Goal: Information Seeking & Learning: Learn about a topic

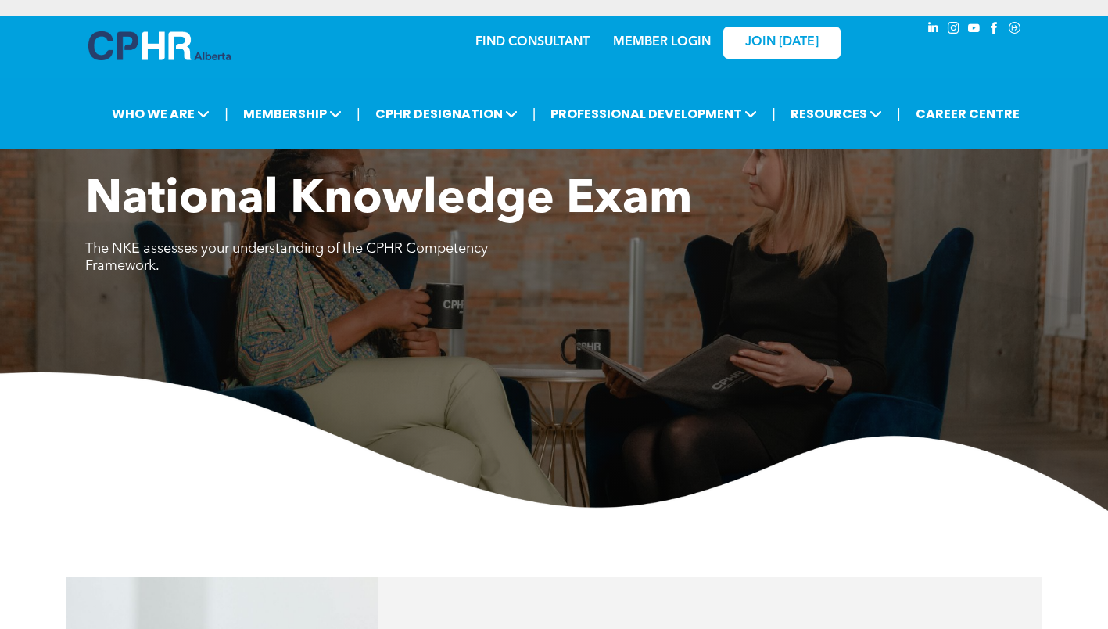
scroll to position [1016, 0]
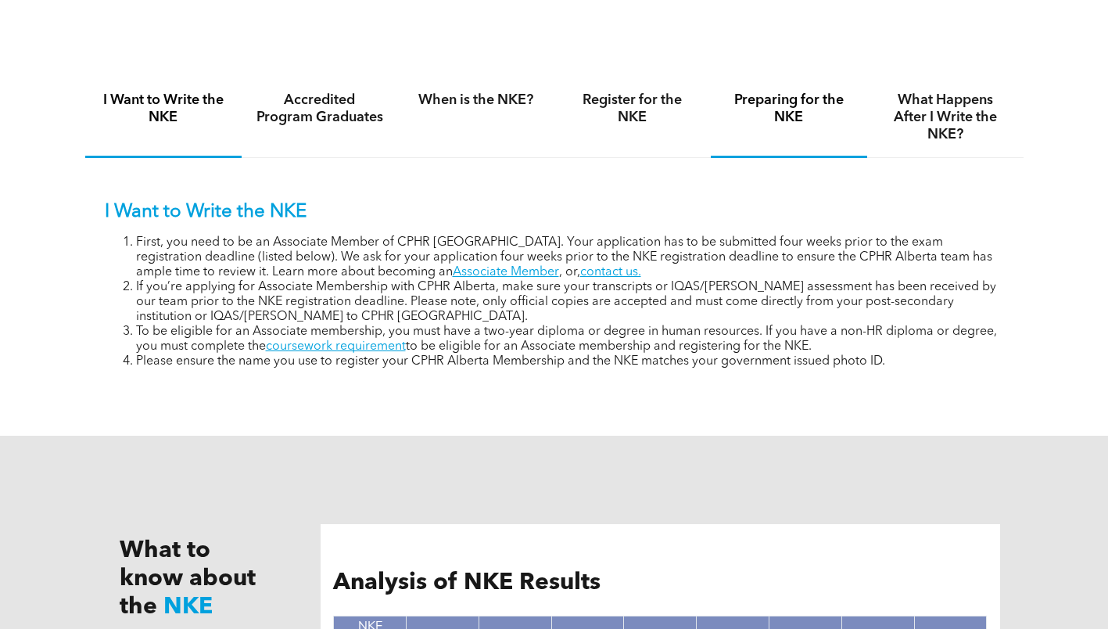
click at [776, 110] on h4 "Preparing for the NKE" at bounding box center [789, 108] width 128 height 34
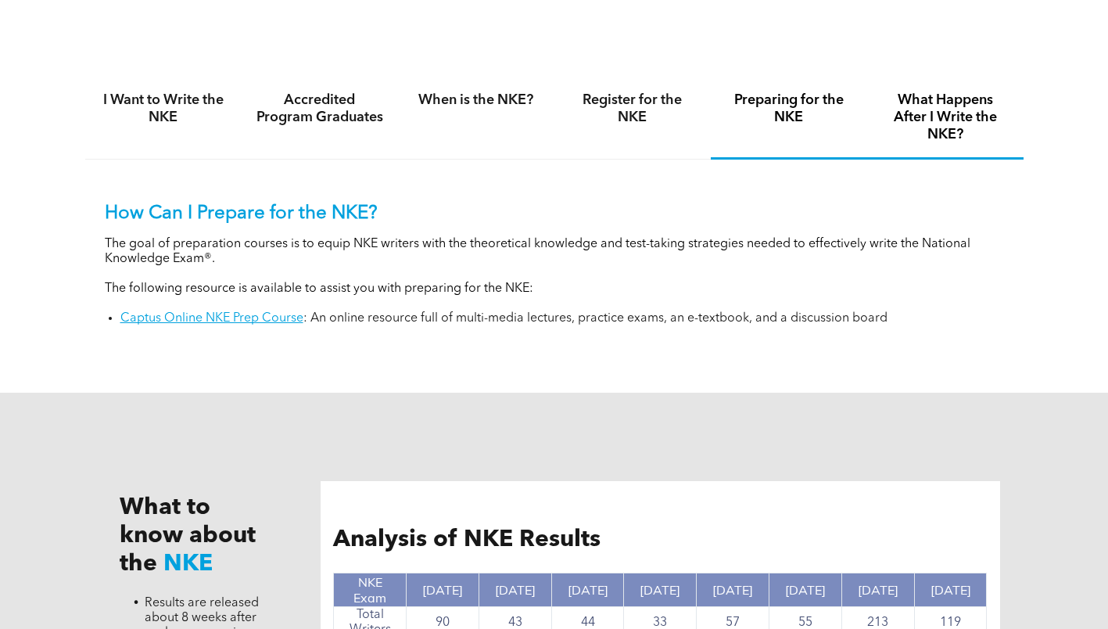
click at [950, 129] on h4 "What Happens After I Write the NKE?" at bounding box center [945, 117] width 128 height 52
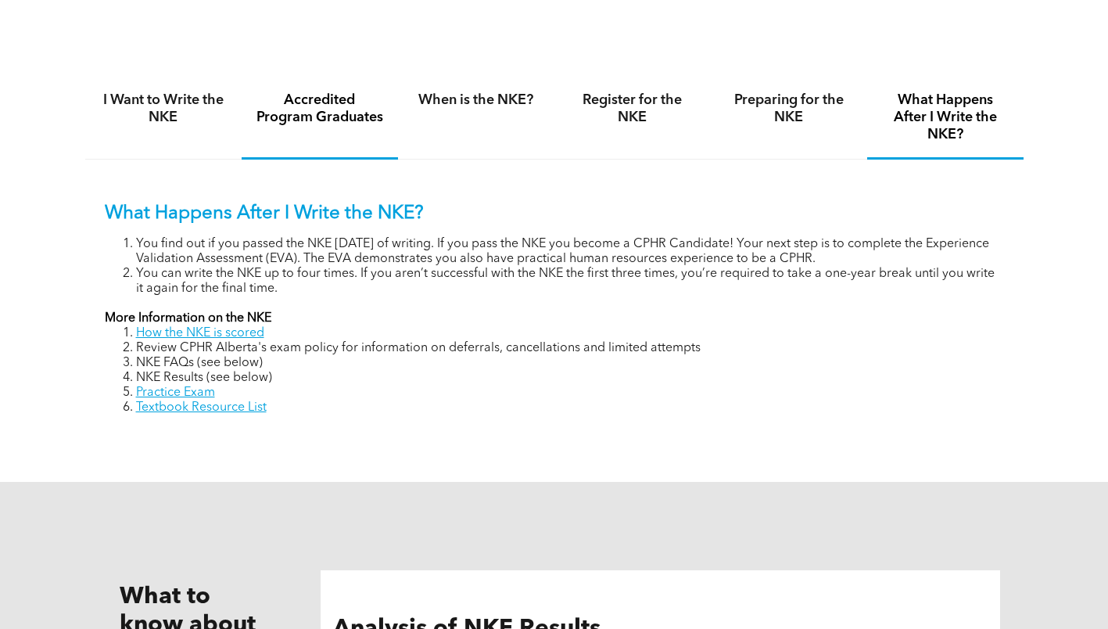
click at [225, 116] on h4 "I Want to Write the NKE" at bounding box center [163, 108] width 128 height 34
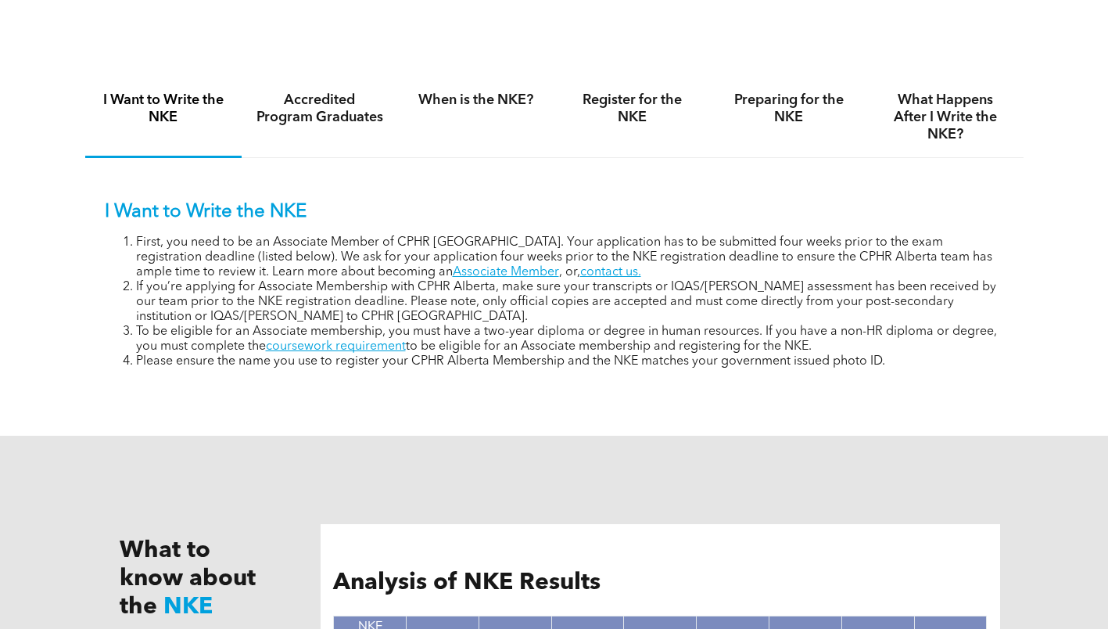
click at [160, 116] on h4 "I Want to Write the NKE" at bounding box center [163, 108] width 128 height 34
click at [374, 112] on h4 "Accredited Program Graduates" at bounding box center [320, 108] width 128 height 34
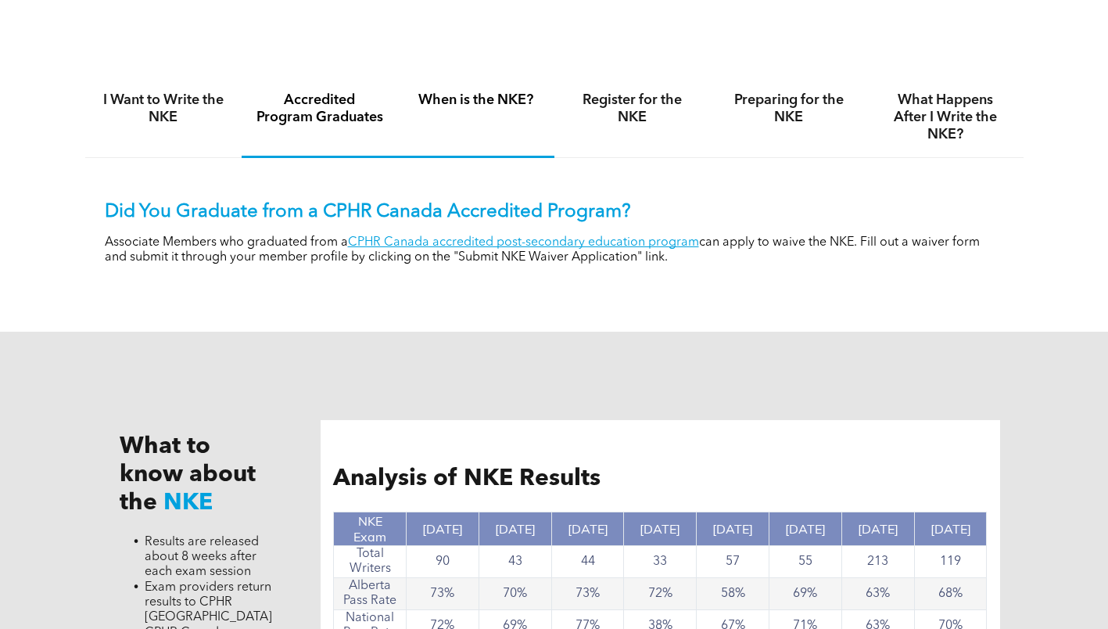
click at [505, 112] on div "When is the NKE?" at bounding box center [476, 117] width 156 height 81
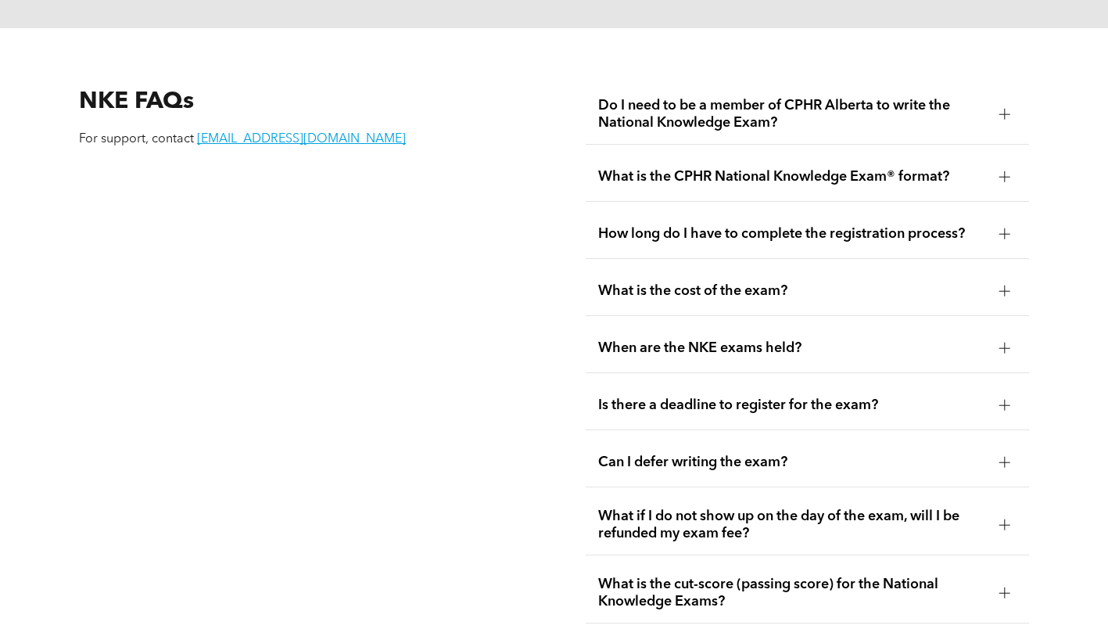
scroll to position [1955, 0]
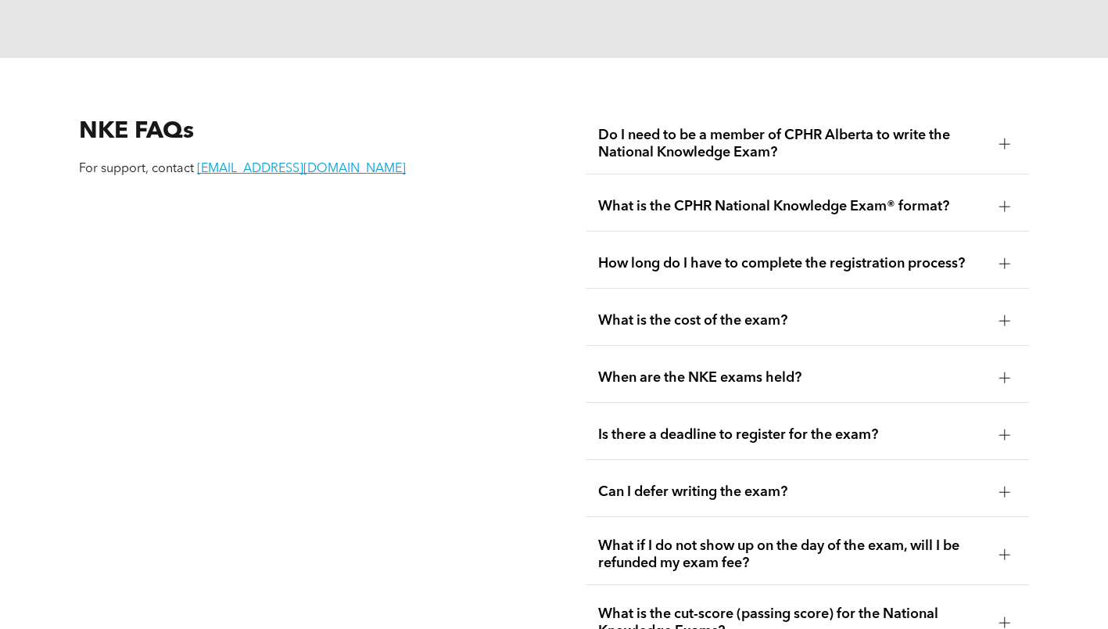
click at [732, 198] on span "What is the CPHR National Knowledge Exam® format?" at bounding box center [792, 206] width 389 height 17
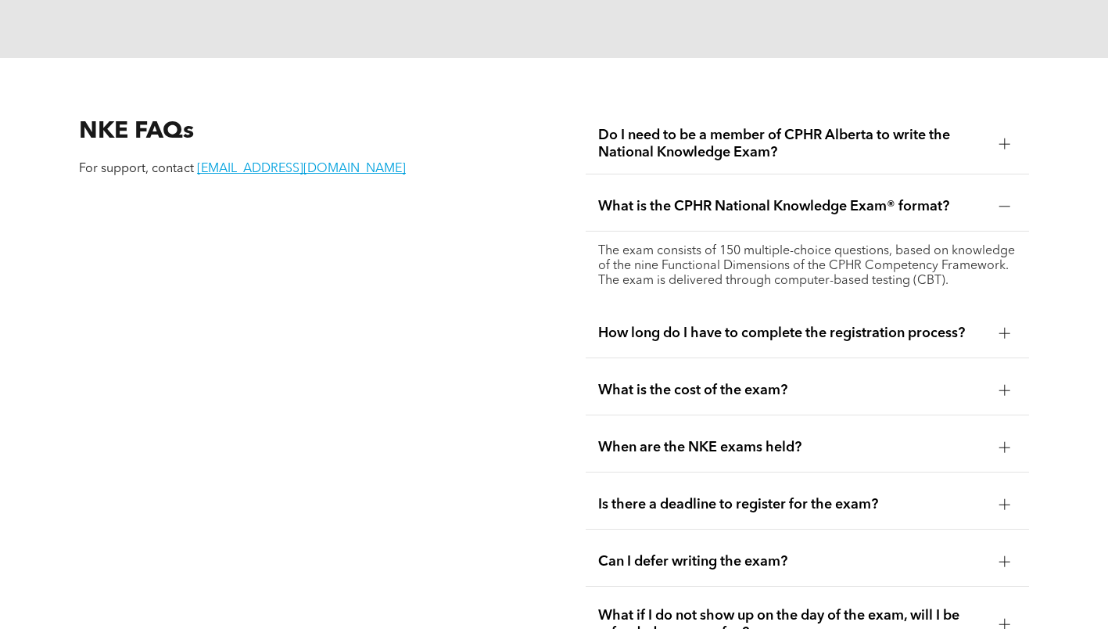
click at [748, 353] on div "How long do I have to complete the registration process?" at bounding box center [807, 333] width 443 height 49
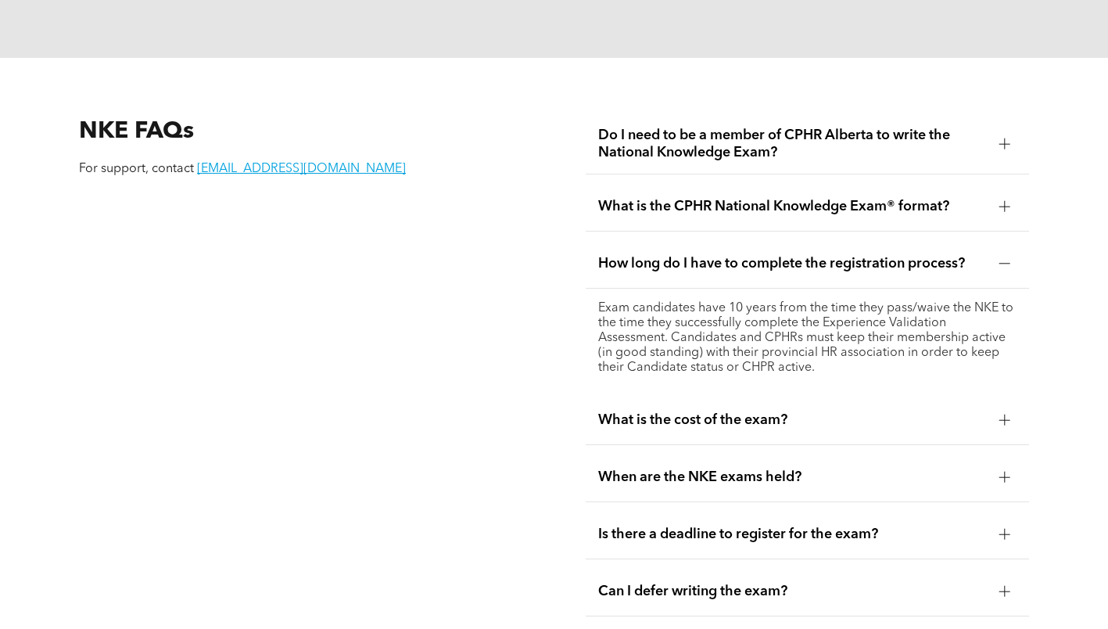
click at [757, 426] on ul "Do I need to be a member of CPHR Alberta to write the National Knowledge Exam? …" at bounding box center [807, 461] width 443 height 695
click at [763, 468] on span "When are the NKE exams held?" at bounding box center [792, 476] width 389 height 17
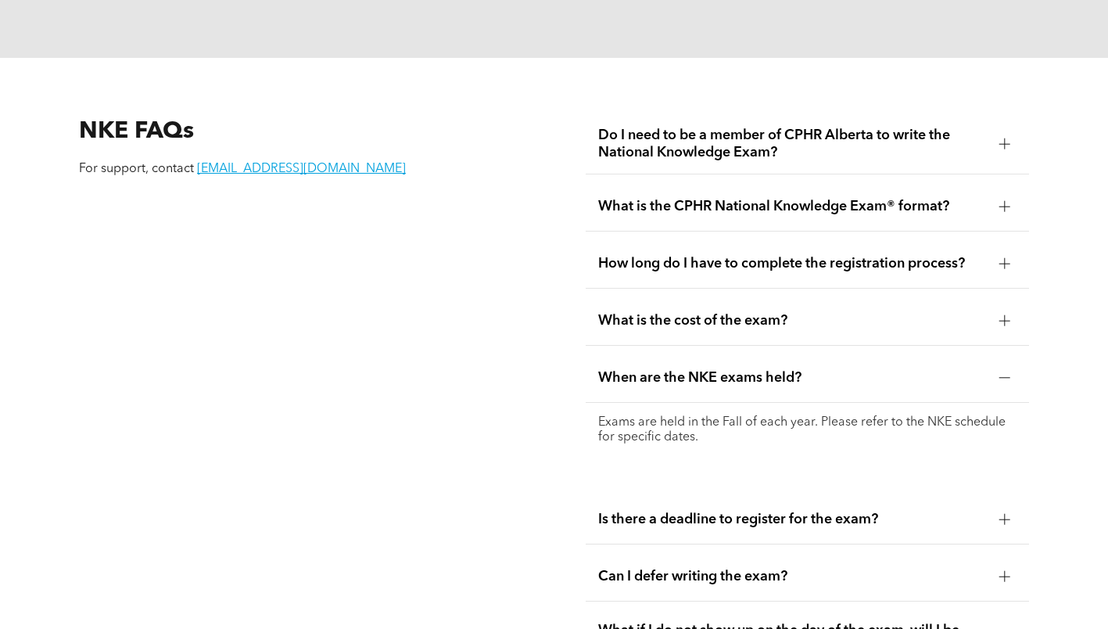
scroll to position [2033, 0]
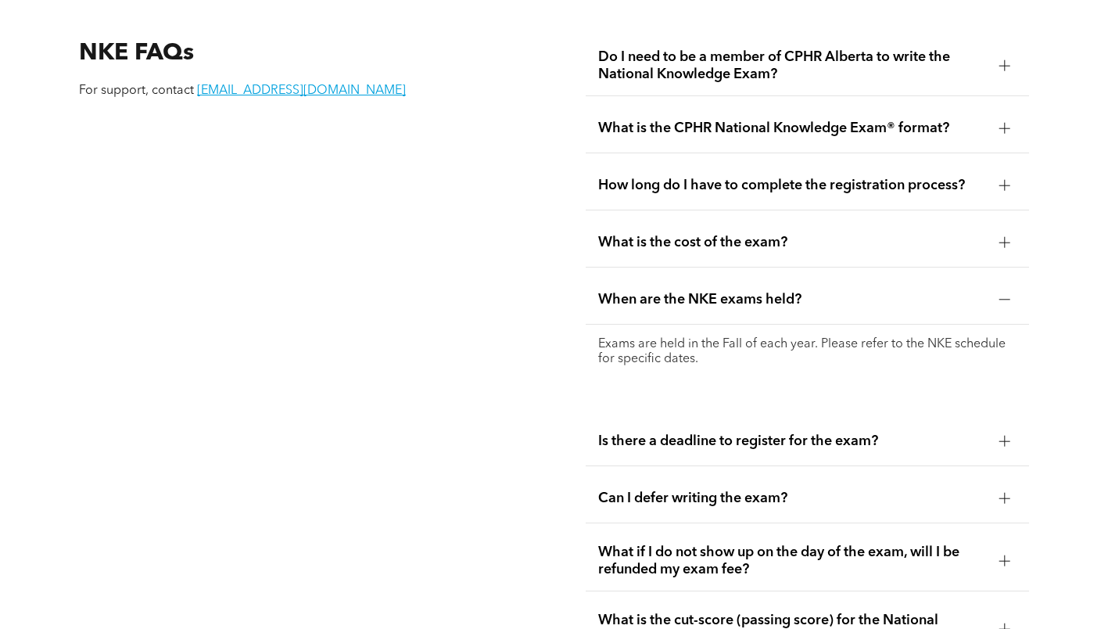
click at [755, 445] on div "Is there a deadline to register for the exam?" at bounding box center [807, 441] width 443 height 49
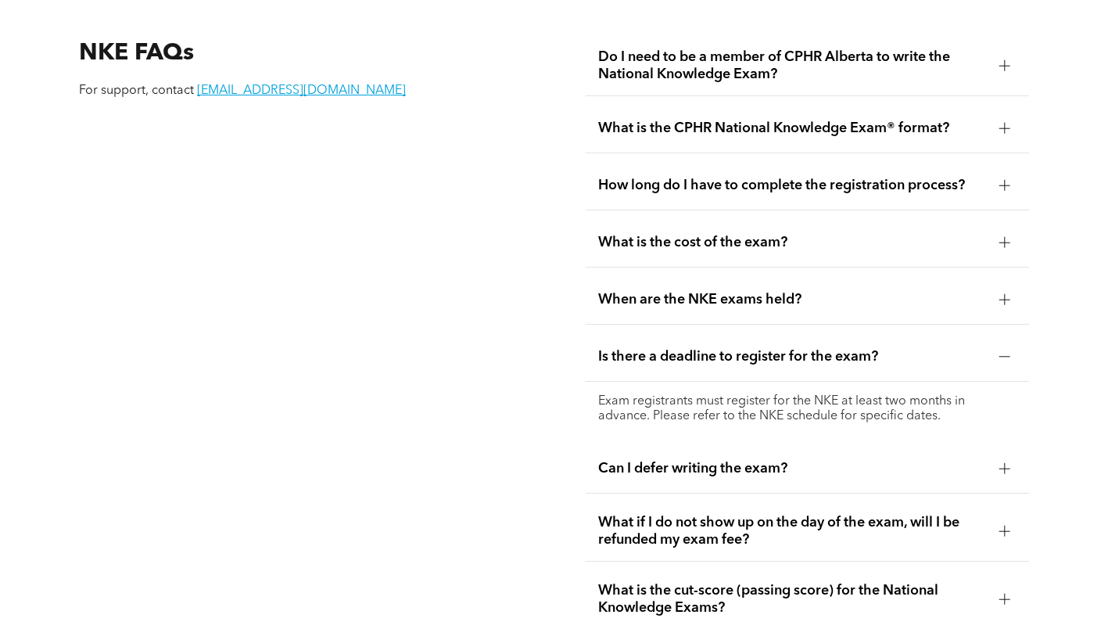
click at [757, 475] on div "Can I defer writing the exam?" at bounding box center [807, 468] width 443 height 49
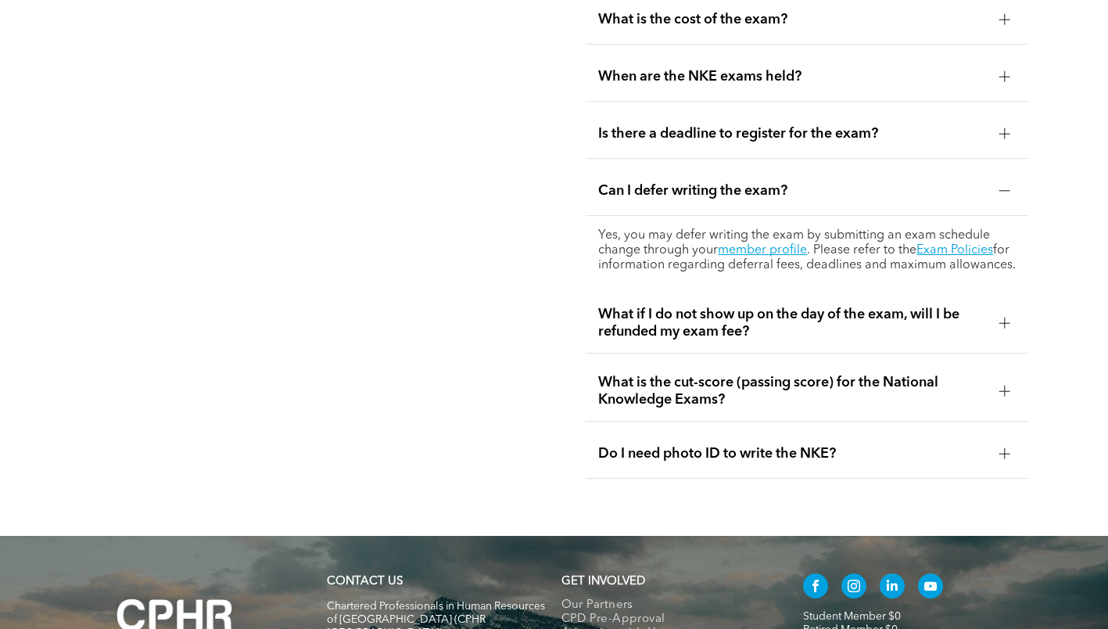
scroll to position [2345, 0]
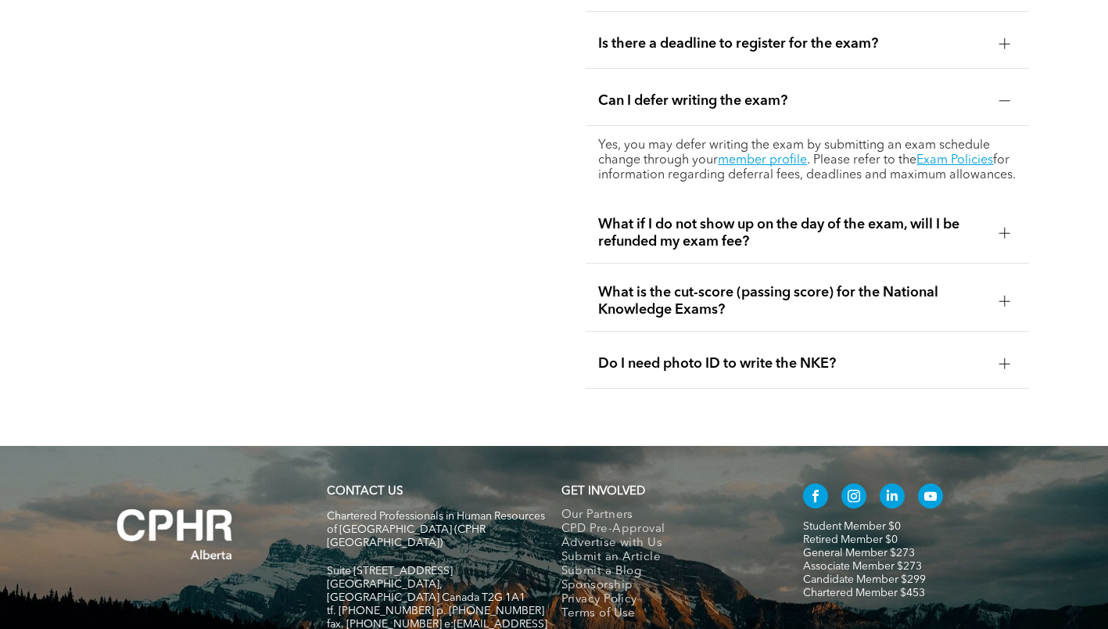
click at [734, 367] on div "Do I need photo ID to write the NKE?" at bounding box center [807, 363] width 443 height 49
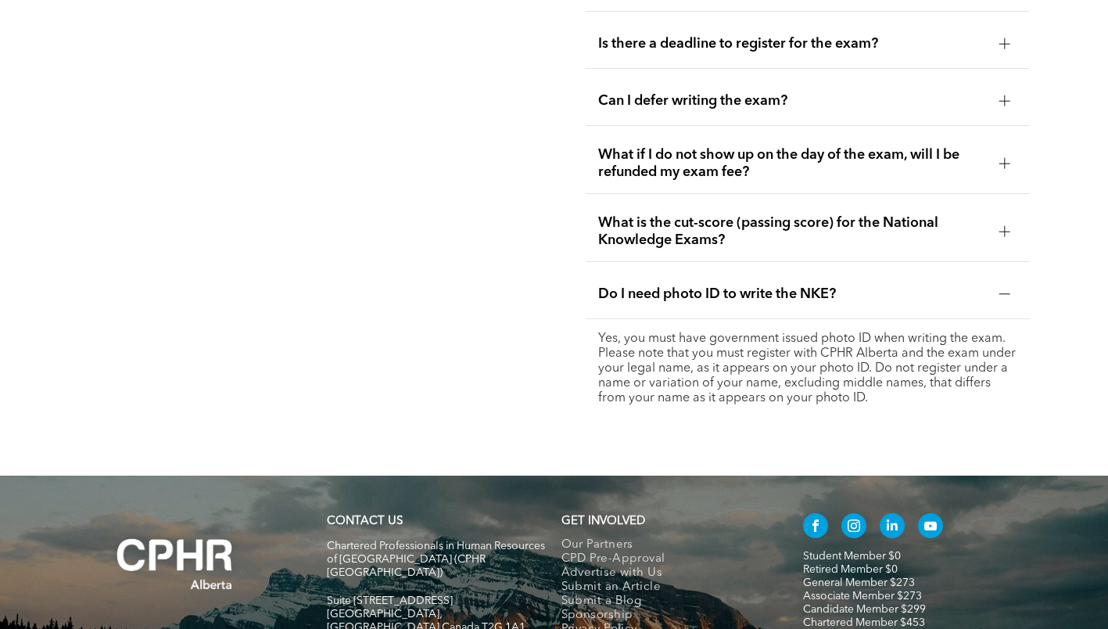
click at [719, 236] on div "What is the cut-score (passing score) for the National Knowledge Exams?" at bounding box center [807, 232] width 443 height 60
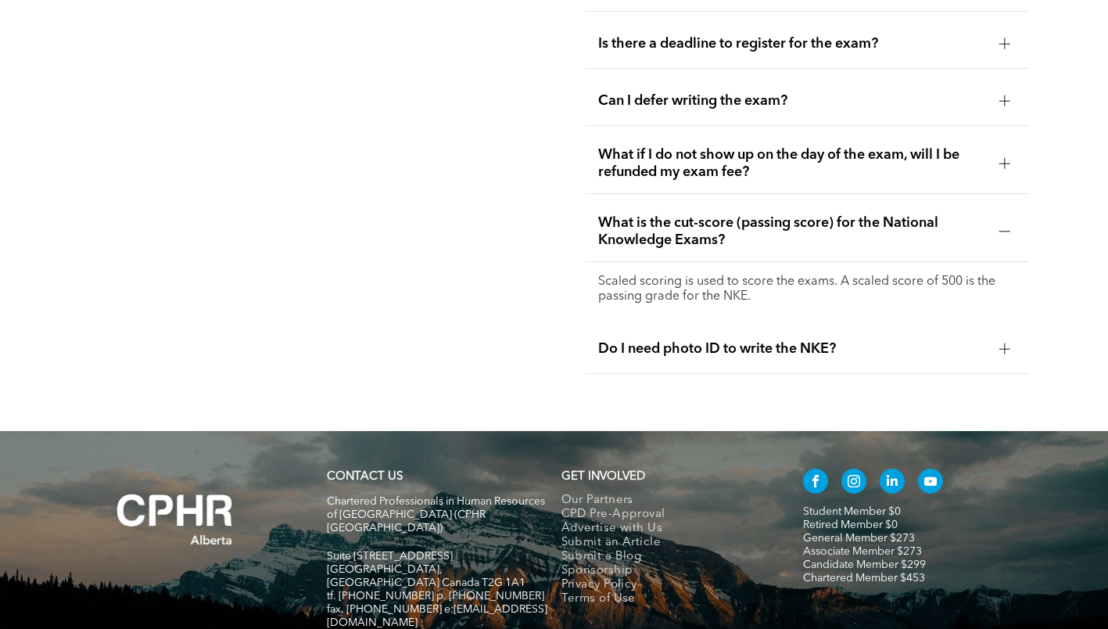
click at [699, 146] on span "What if I do not show up on the day of the exam, will I be refunded my exam fee?" at bounding box center [792, 163] width 389 height 34
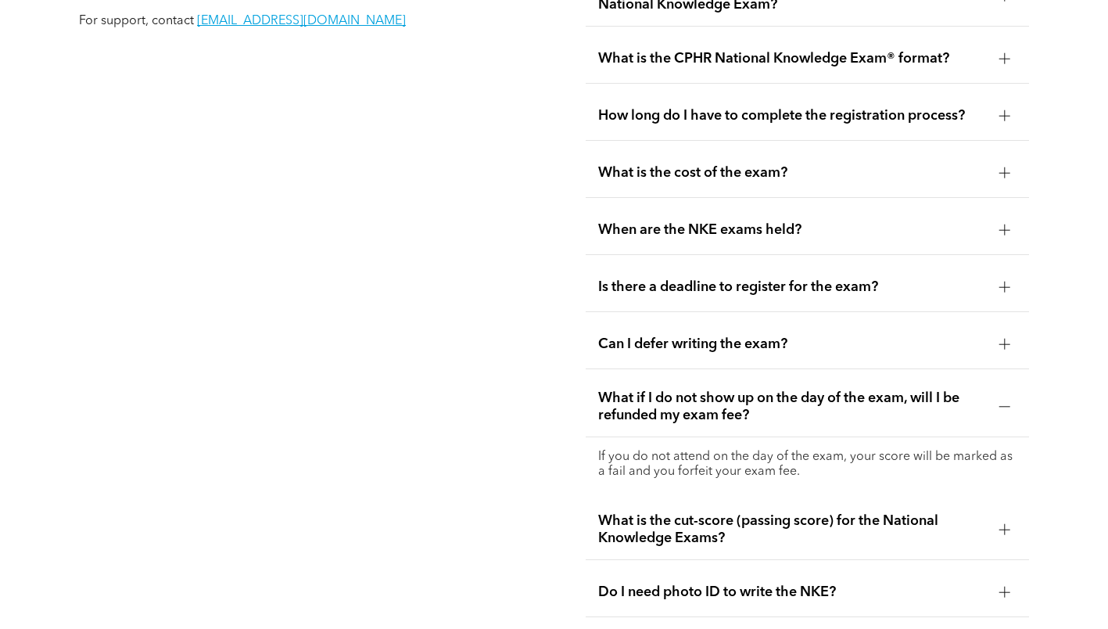
scroll to position [1876, 0]
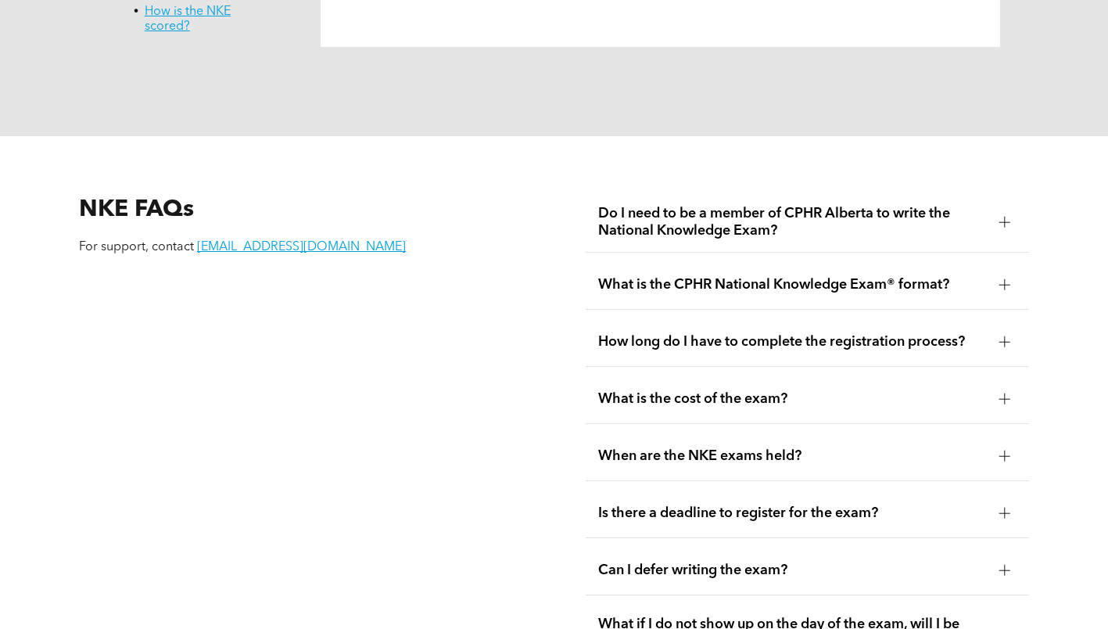
click at [697, 217] on span "Do I need to be a member of CPHR Alberta to write the National Knowledge Exam?" at bounding box center [792, 222] width 389 height 34
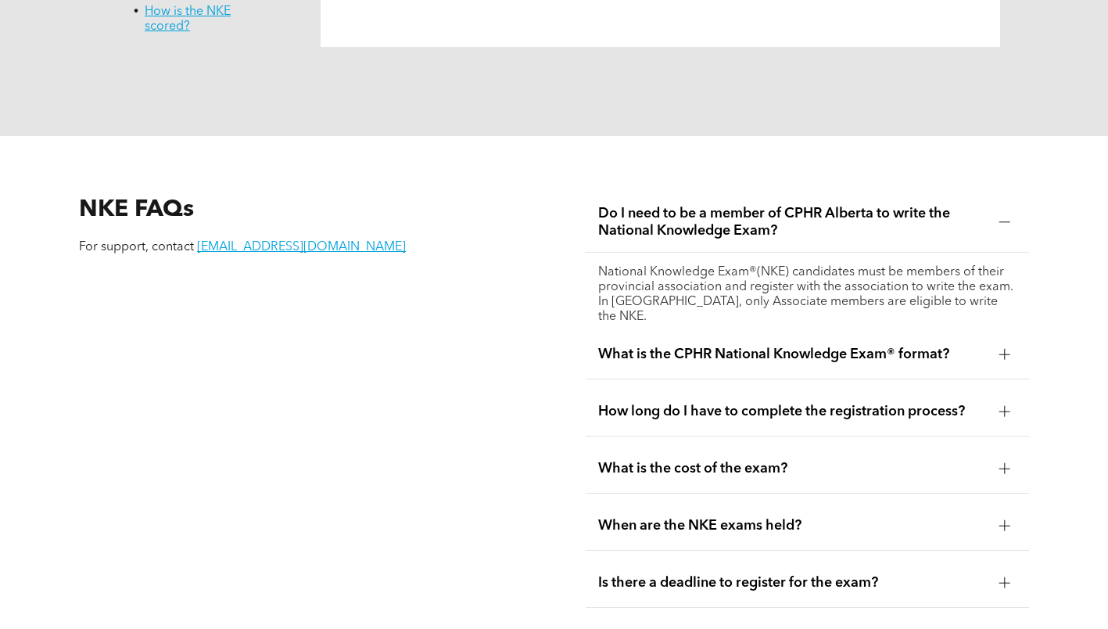
click at [726, 346] on div "What is the CPHR National Knowledge Exam® format?" at bounding box center [807, 354] width 443 height 49
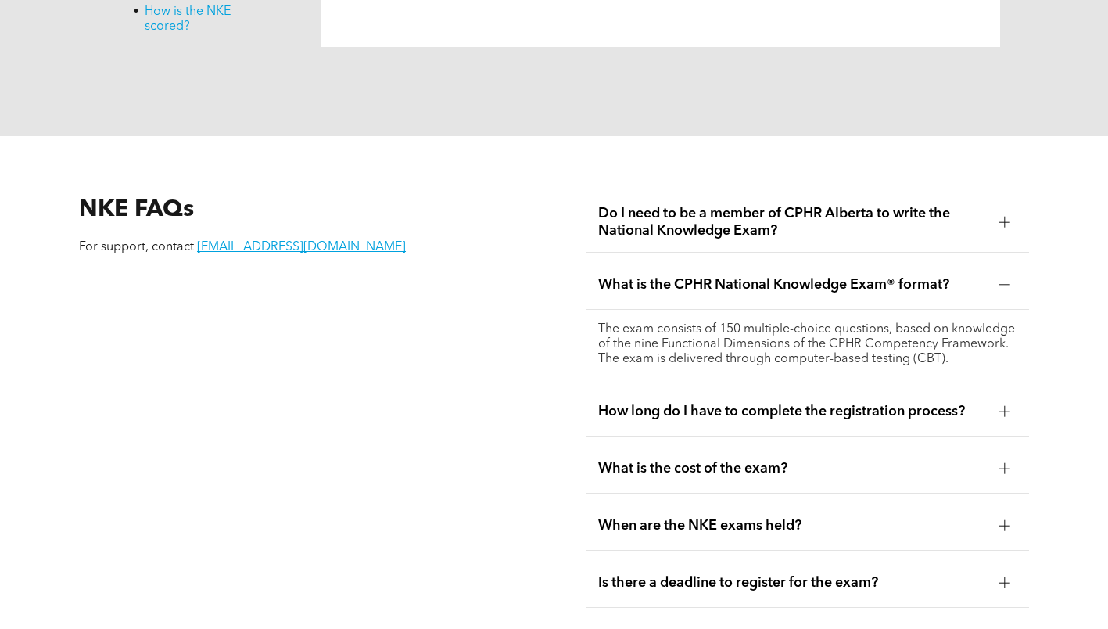
click at [744, 382] on ul "Do I need to be a member of CPHR Alberta to write the National Knowledge Exam? …" at bounding box center [807, 524] width 443 height 665
click at [754, 432] on ul "Do I need to be a member of CPHR Alberta to write the National Knowledge Exam? …" at bounding box center [807, 524] width 443 height 665
click at [750, 468] on span "What is the cost of the exam?" at bounding box center [792, 468] width 389 height 17
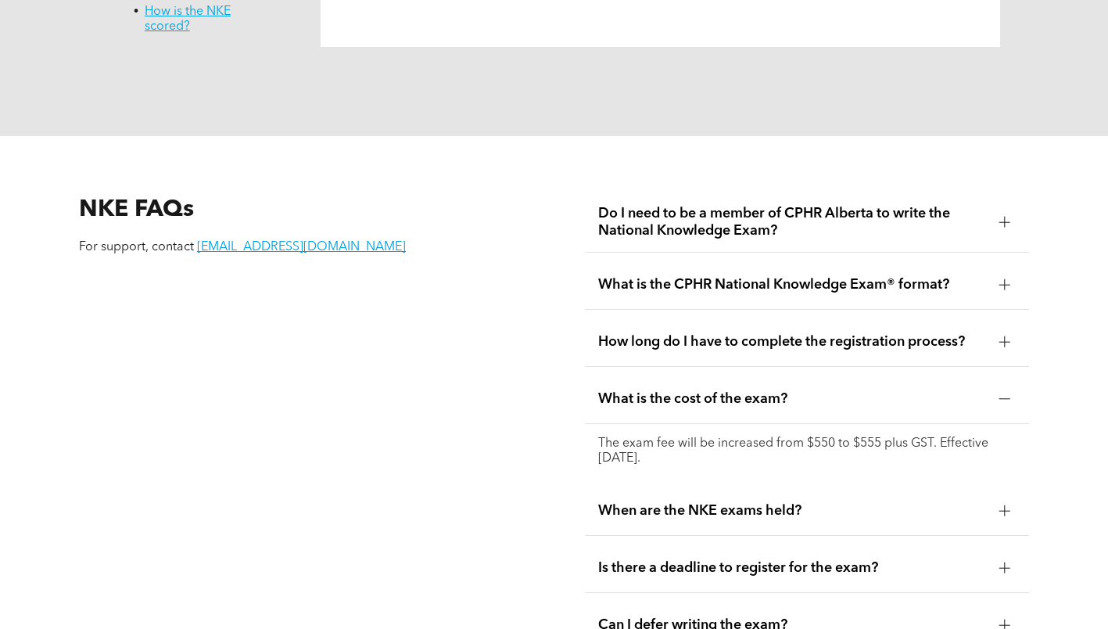
click at [753, 502] on span "When are the NKE exams held?" at bounding box center [792, 510] width 389 height 17
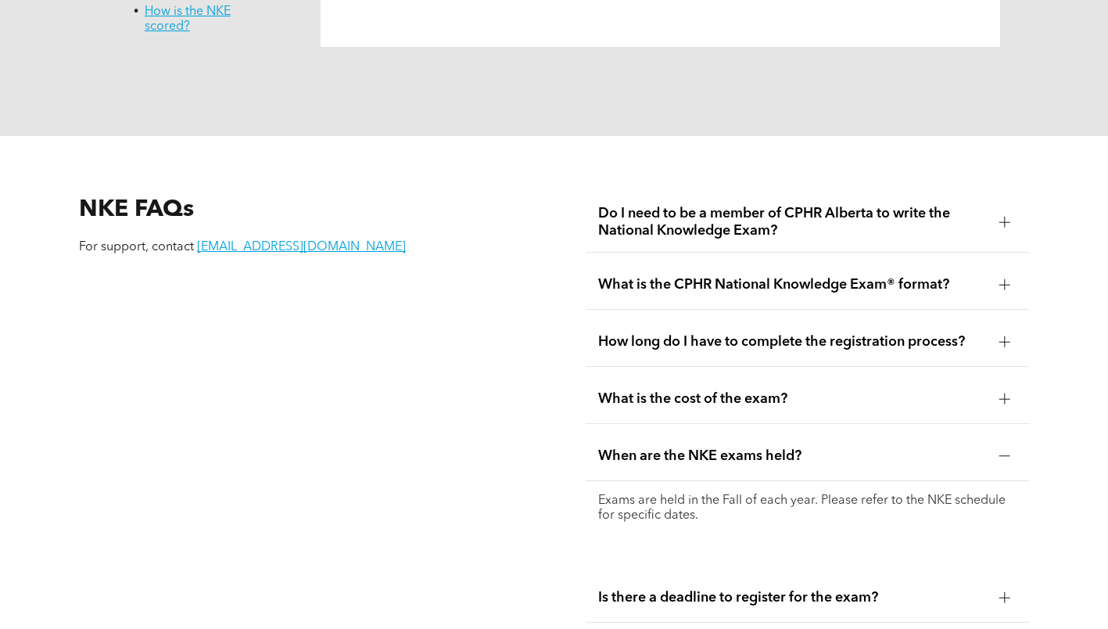
click at [761, 573] on div "Is there a deadline to register for the exam?" at bounding box center [807, 597] width 443 height 49
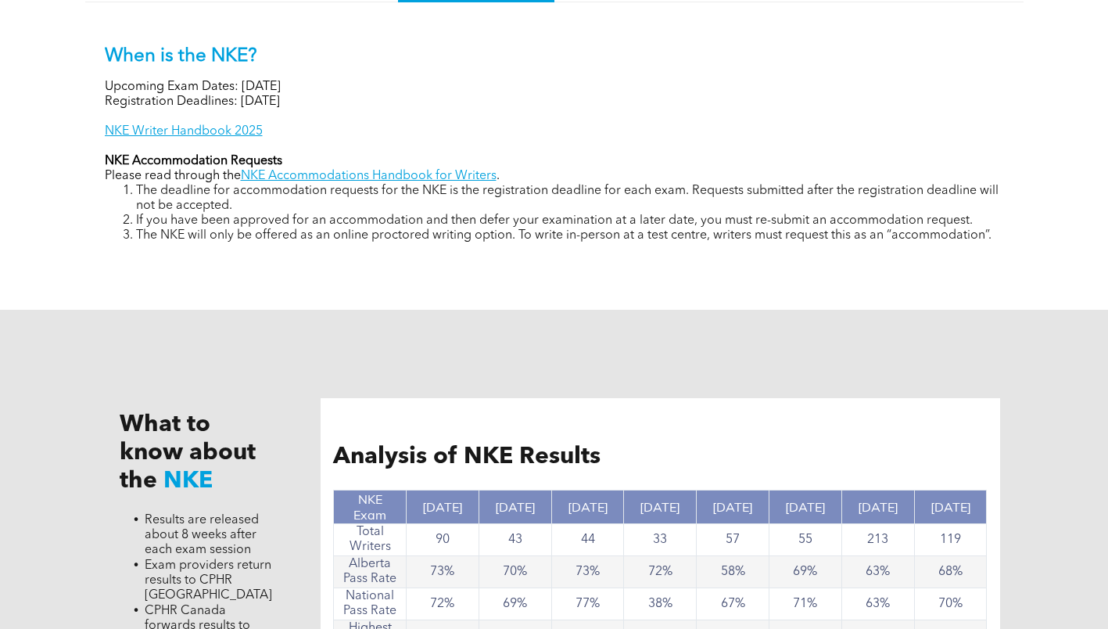
scroll to position [1016, 0]
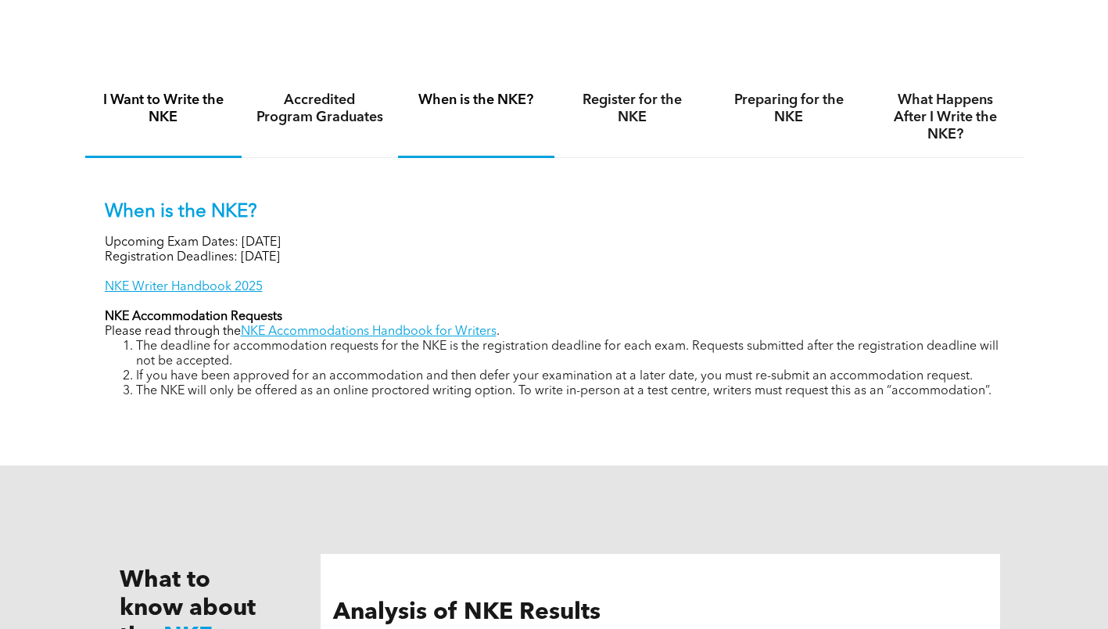
click at [166, 133] on div "I Want to Write the NKE" at bounding box center [163, 117] width 156 height 81
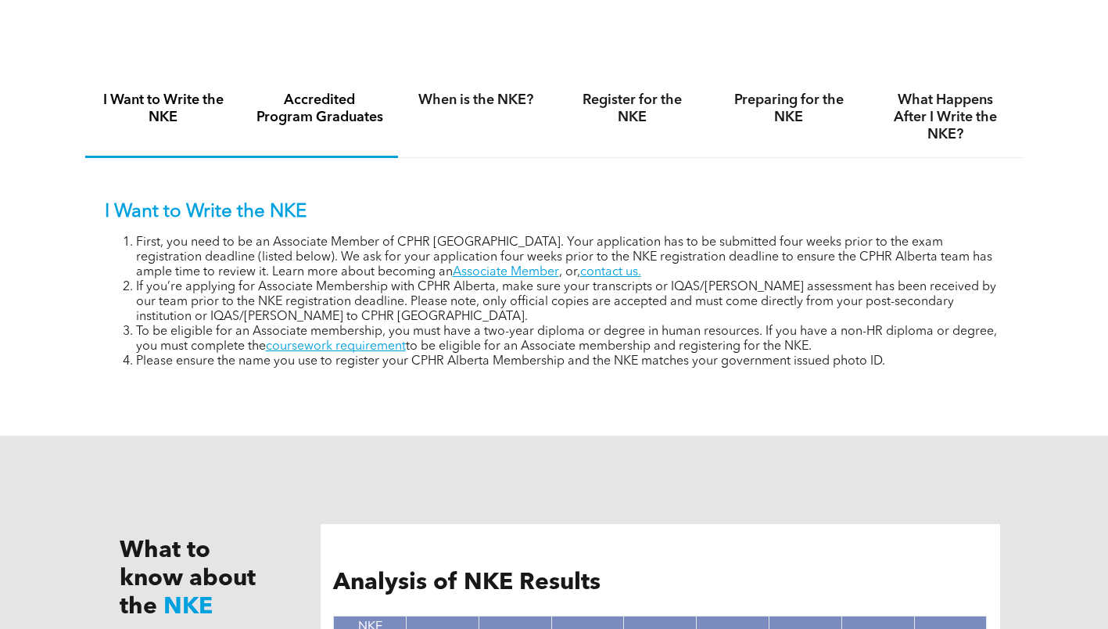
click at [260, 102] on h4 "Accredited Program Graduates" at bounding box center [320, 108] width 128 height 34
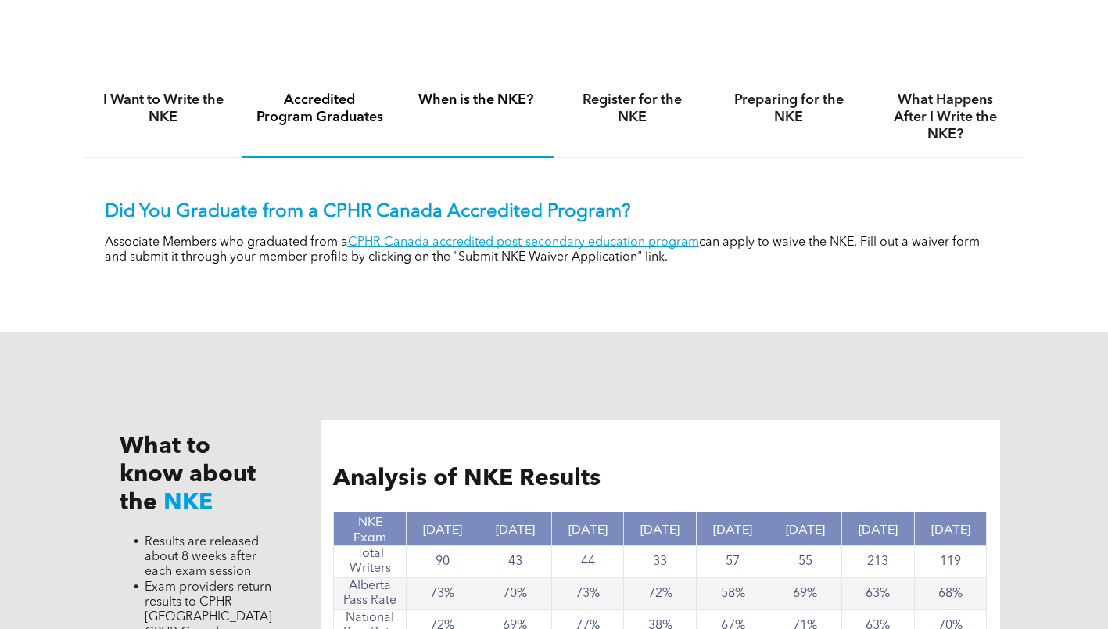
click at [497, 120] on div "When is the NKE?" at bounding box center [476, 117] width 156 height 81
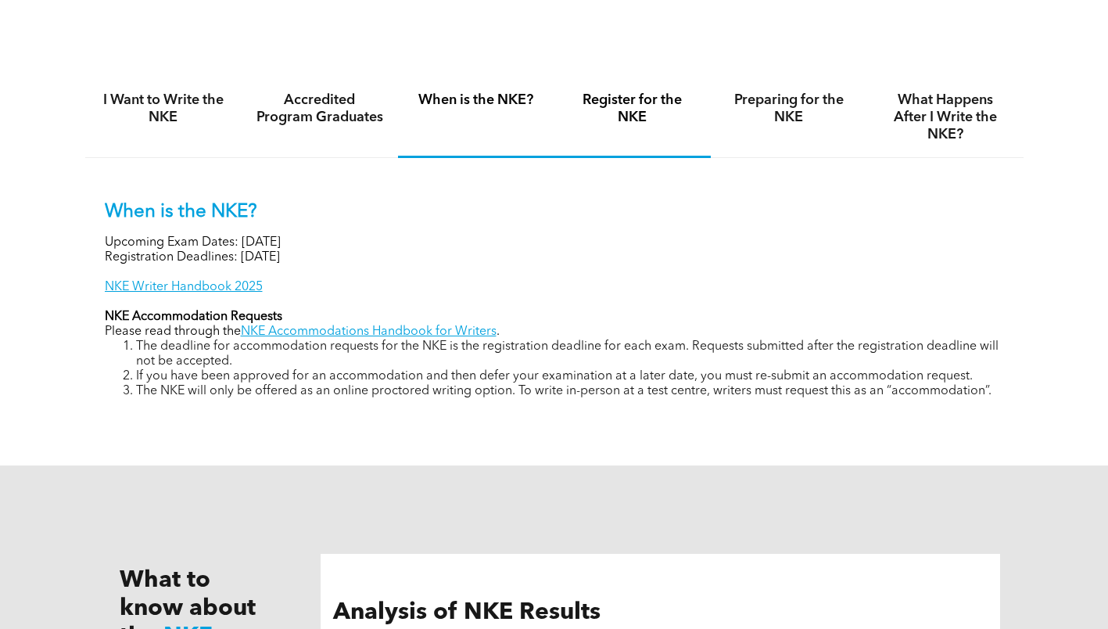
click at [616, 101] on h4 "Register for the NKE" at bounding box center [632, 108] width 128 height 34
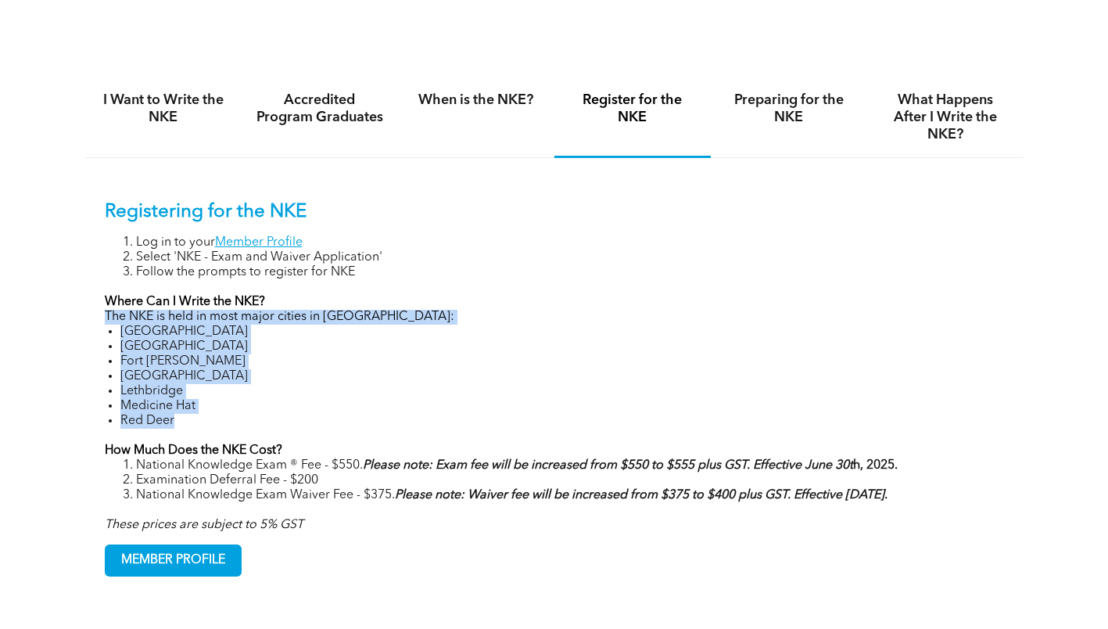
drag, startPoint x: 100, startPoint y: 314, endPoint x: 183, endPoint y: 419, distance: 134.2
click at [183, 419] on div "Registering for the NKE Log in to your Member Profile Select 'NKE - Exam and Wa…" at bounding box center [554, 377] width 938 height 438
copy div "The NKE is held in most major cities in [GEOGRAPHIC_DATA]: [GEOGRAPHIC_DATA] [G…"
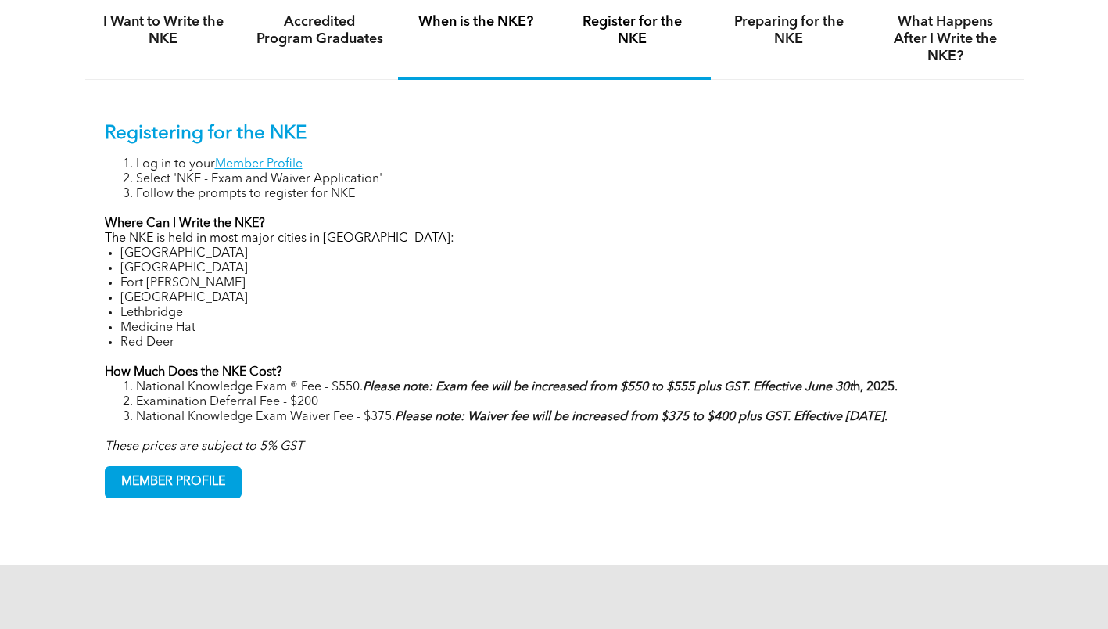
click at [424, 52] on div "When is the NKE?" at bounding box center [476, 39] width 156 height 81
